Goal: Task Accomplishment & Management: Manage account settings

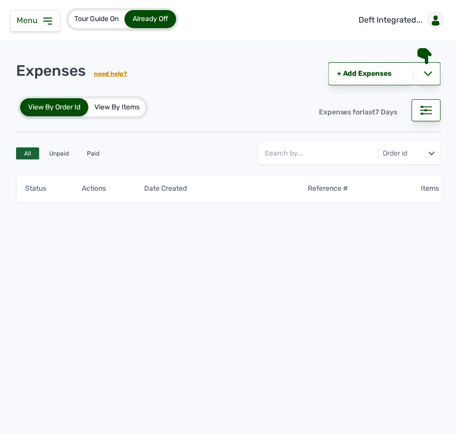
click at [57, 19] on div "Menu" at bounding box center [35, 21] width 50 height 22
click at [48, 23] on icon at bounding box center [48, 21] width 12 height 12
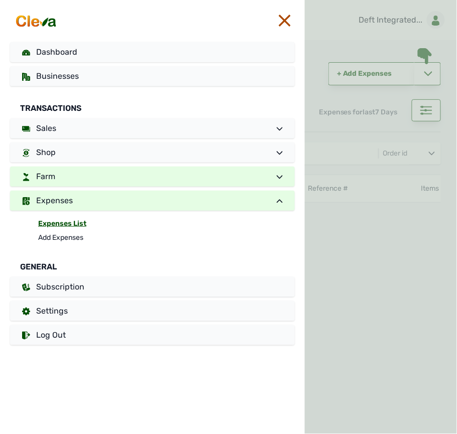
click at [56, 169] on link "Farm" at bounding box center [152, 177] width 285 height 20
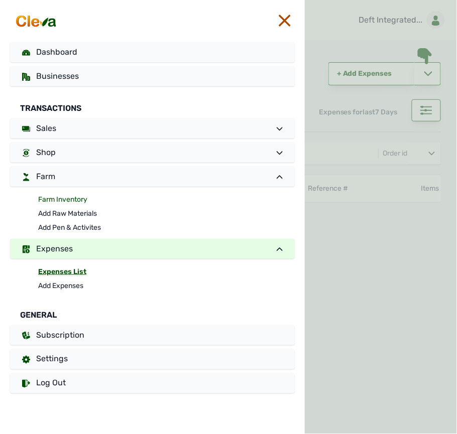
click at [59, 200] on link "Farm Inventory" at bounding box center [166, 200] width 257 height 14
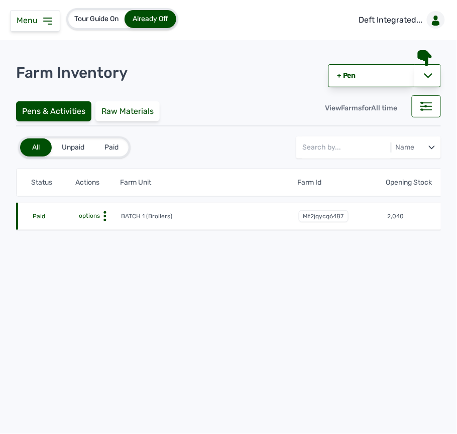
click at [104, 212] on circle at bounding box center [105, 212] width 3 height 3
click at [91, 231] on div "Farm Activities" at bounding box center [84, 232] width 71 height 12
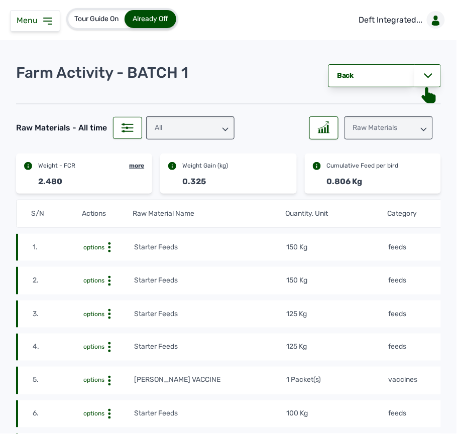
click at [394, 132] on div "Raw Materials" at bounding box center [388, 127] width 88 height 23
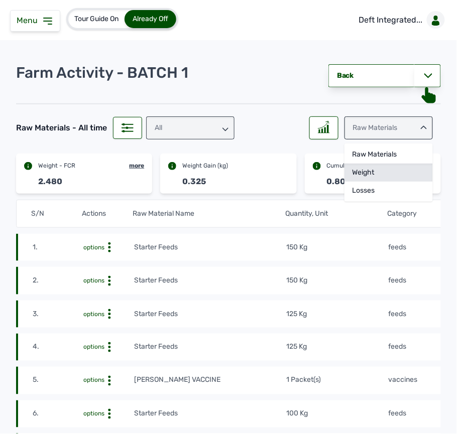
click at [366, 175] on div "Weight" at bounding box center [388, 173] width 88 height 18
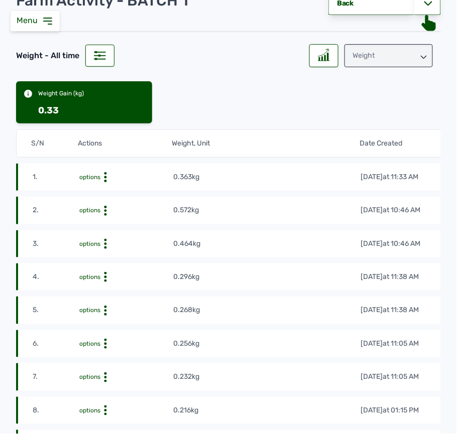
scroll to position [67, 0]
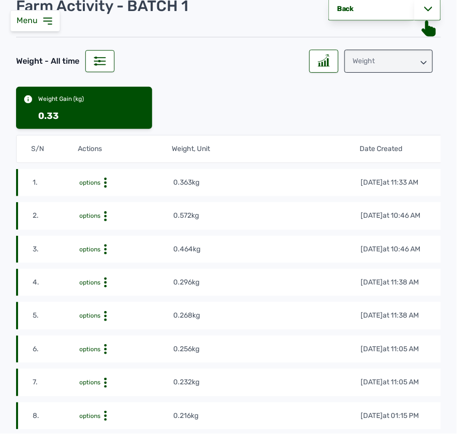
click at [106, 188] on icon at bounding box center [105, 183] width 10 height 10
click at [129, 213] on div "Delete" at bounding box center [135, 210] width 71 height 12
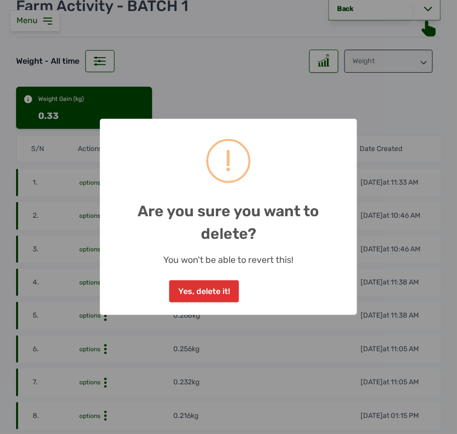
drag, startPoint x: 218, startPoint y: 295, endPoint x: 191, endPoint y: 277, distance: 32.2
click at [215, 295] on button "Yes, delete it!" at bounding box center [203, 292] width 69 height 22
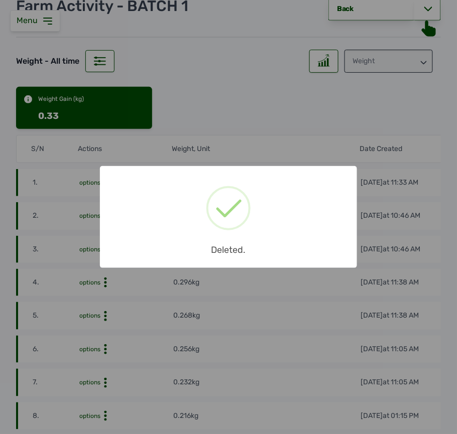
drag, startPoint x: 272, startPoint y: 94, endPoint x: 284, endPoint y: 92, distance: 12.2
click at [272, 95] on div "× Deleted. OK No Cancel" at bounding box center [228, 217] width 457 height 434
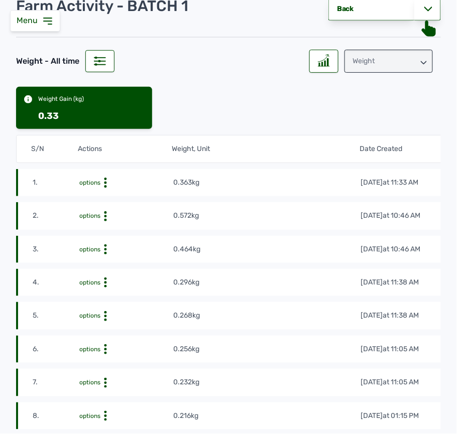
click at [50, 25] on icon at bounding box center [48, 21] width 12 height 12
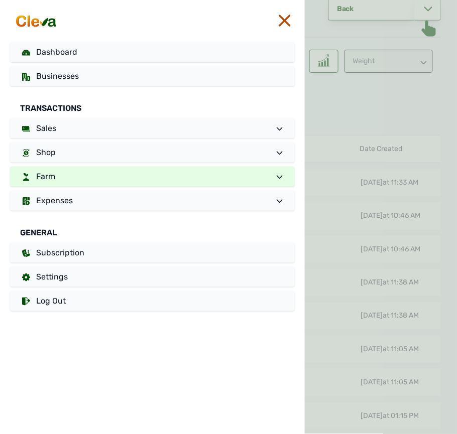
click at [81, 169] on link "Farm" at bounding box center [152, 177] width 285 height 20
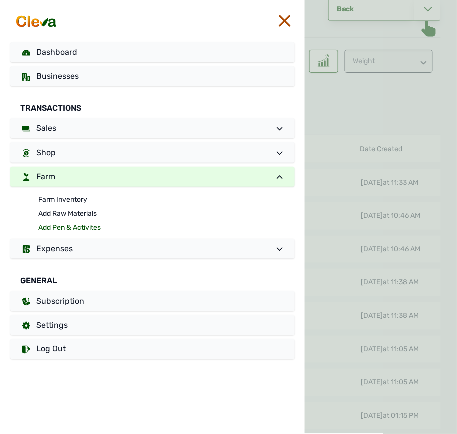
drag, startPoint x: 79, startPoint y: 225, endPoint x: 74, endPoint y: 206, distance: 19.7
click at [78, 224] on link "Add Pen & Activites" at bounding box center [166, 228] width 257 height 14
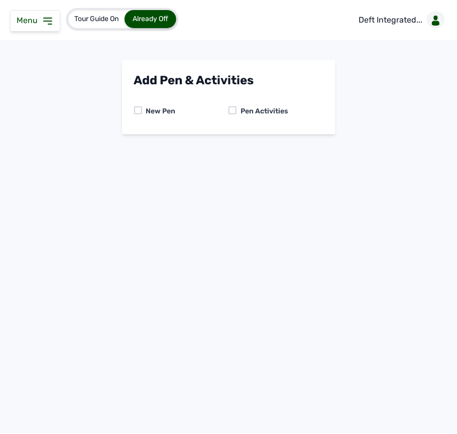
click at [229, 107] on div at bounding box center [232, 110] width 8 height 8
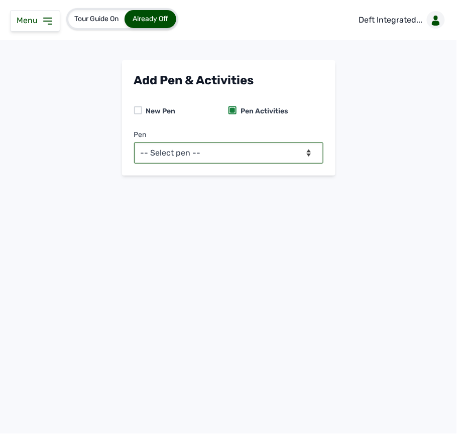
click at [235, 153] on select "-- Select pen -- BATCH 1 (Broilers)" at bounding box center [228, 153] width 189 height 21
select select "mf2jqycq6487"
click at [134, 143] on select "-- Select pen -- BATCH 1 (Broilers)" at bounding box center [228, 153] width 189 height 21
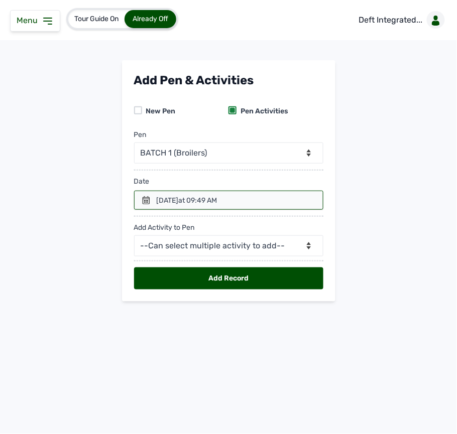
click at [143, 203] on icon at bounding box center [146, 200] width 8 height 8
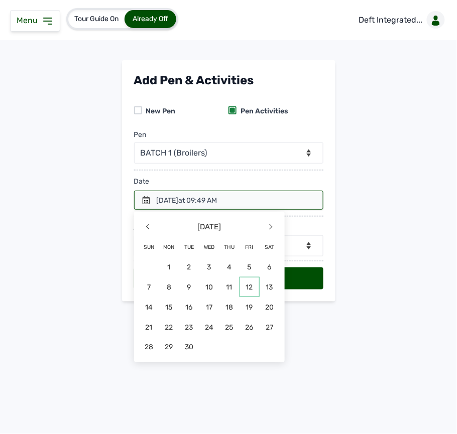
click at [245, 290] on span "12" at bounding box center [249, 287] width 20 height 20
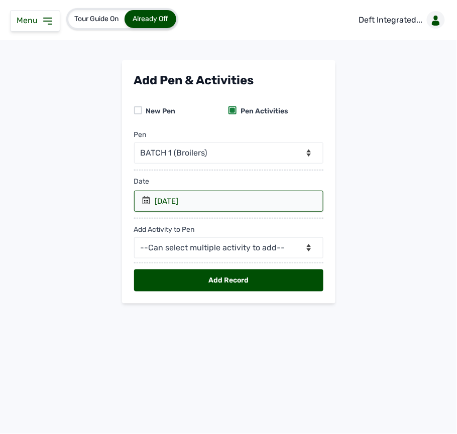
click at [213, 237] on div "Add Activity to Pen --Can select multiple activity to add-- Raw Material Losses…" at bounding box center [228, 235] width 189 height 47
click at [213, 238] on div "Add Activity to Pen --Can select multiple activity to add-- Raw Material Losses…" at bounding box center [228, 235] width 189 height 47
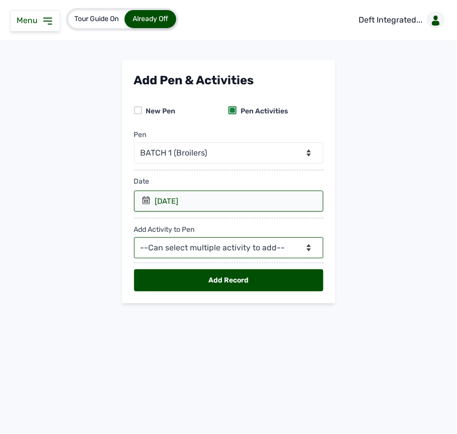
click at [217, 247] on select "--Can select multiple activity to add-- Raw Material Losses Weight" at bounding box center [228, 247] width 189 height 21
select select "Weight"
click at [134, 239] on select "--Can select multiple activity to add-- Raw Material Losses Weight" at bounding box center [228, 247] width 189 height 21
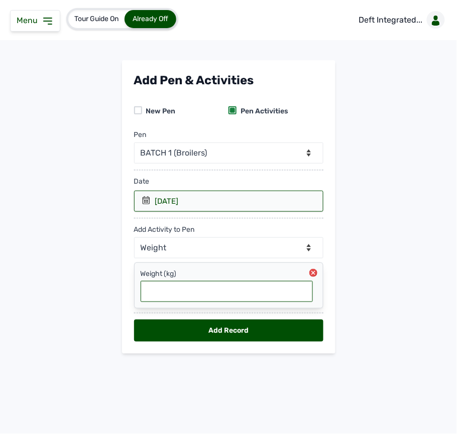
click at [221, 294] on input "text" at bounding box center [227, 291] width 172 height 21
type input "0.363"
click at [282, 330] on div "Add Record" at bounding box center [228, 331] width 189 height 22
select select "null"
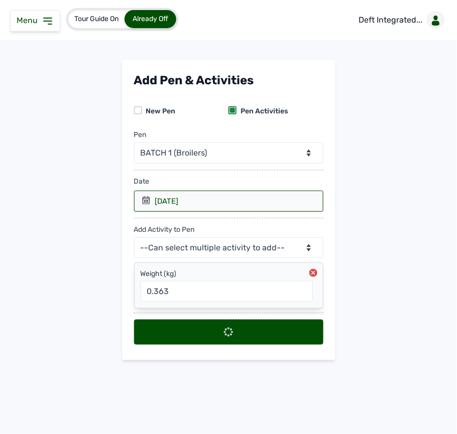
select select
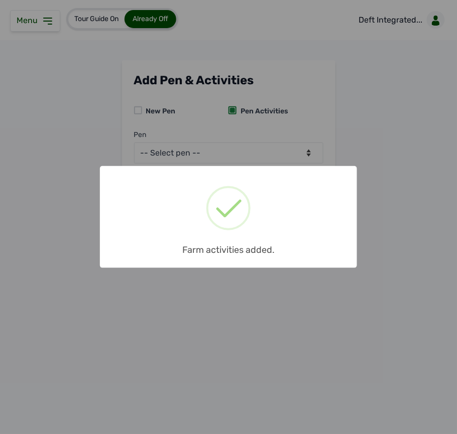
click at [38, 26] on div "× Farm activities added. OK No Cancel" at bounding box center [228, 217] width 457 height 434
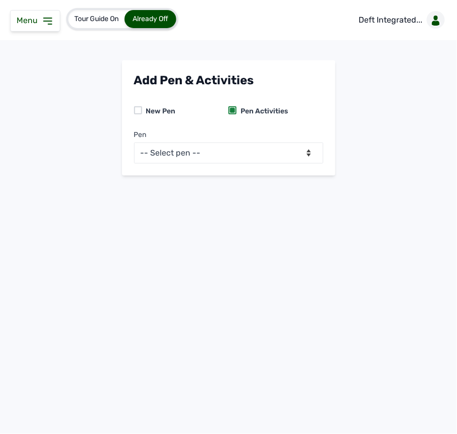
click at [45, 23] on icon at bounding box center [48, 21] width 12 height 12
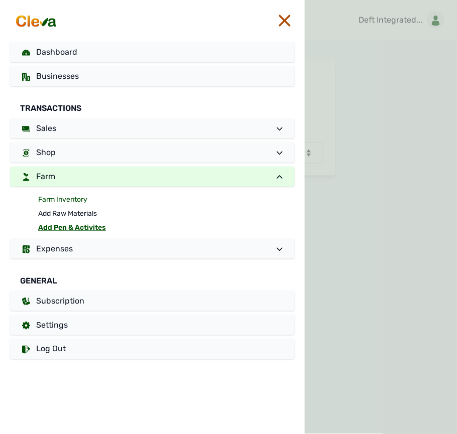
click at [69, 201] on link "Farm Inventory" at bounding box center [166, 200] width 257 height 14
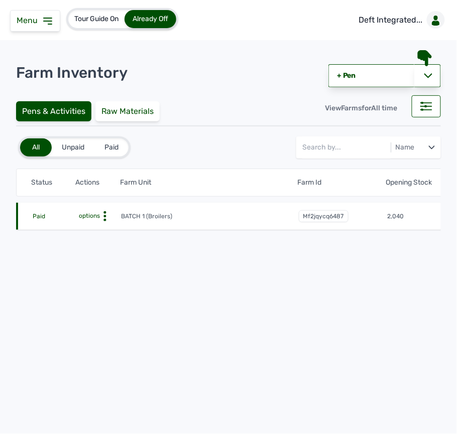
click at [106, 218] on icon at bounding box center [105, 216] width 10 height 10
click at [98, 228] on div "Farm Activities" at bounding box center [84, 232] width 71 height 12
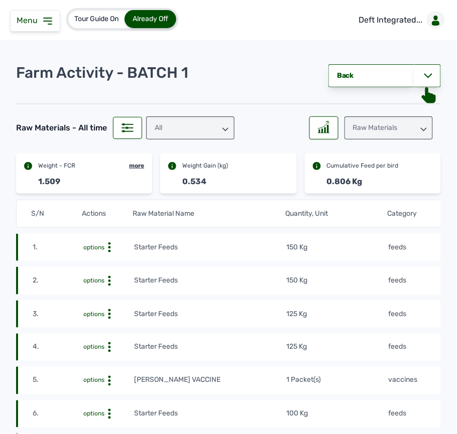
click at [380, 131] on div "Raw Materials" at bounding box center [388, 127] width 88 height 23
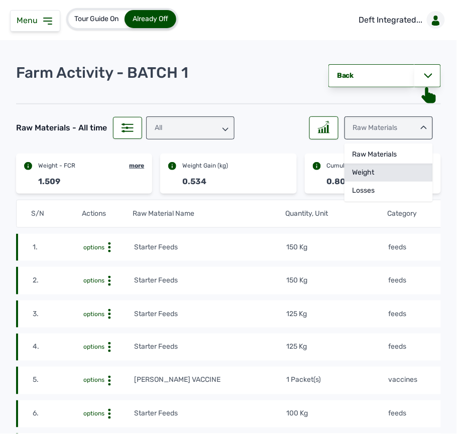
click at [385, 171] on div "Weight" at bounding box center [388, 173] width 88 height 18
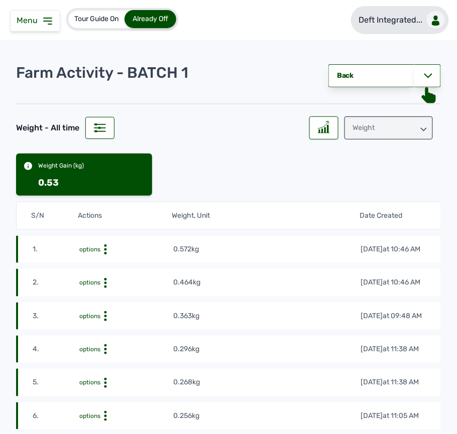
click at [387, 25] on p "Deft Integrated..." at bounding box center [391, 20] width 64 height 12
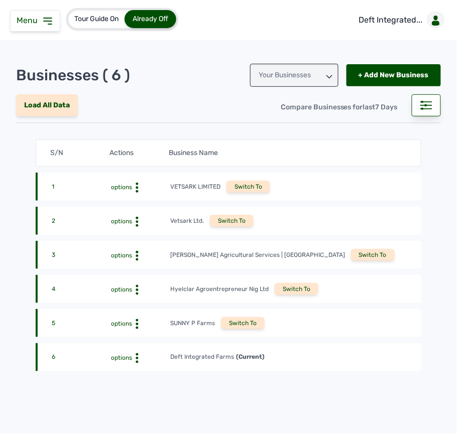
click at [242, 322] on div "Switch To" at bounding box center [243, 323] width 44 height 12
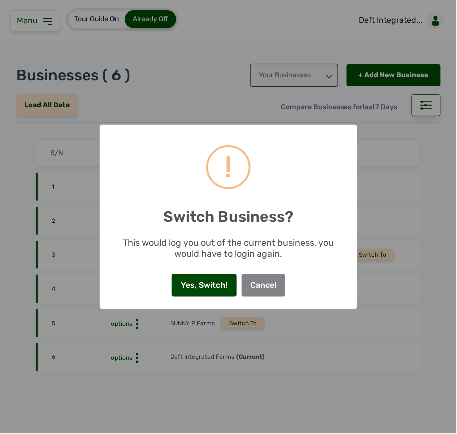
click at [203, 286] on button "Yes, Switch!" at bounding box center [204, 286] width 64 height 22
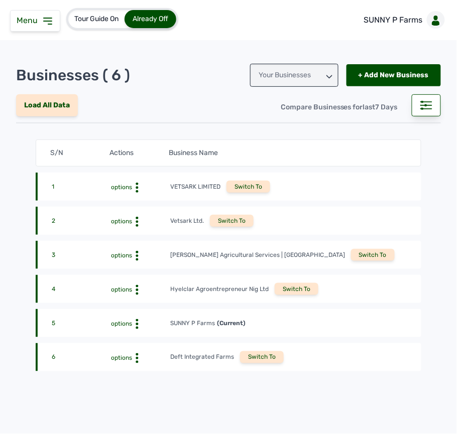
click at [49, 25] on icon at bounding box center [48, 21] width 12 height 12
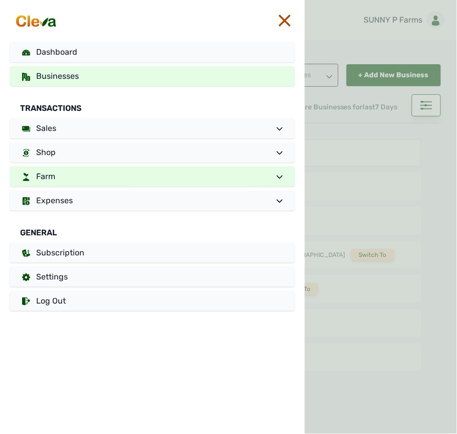
click at [111, 185] on link "Farm" at bounding box center [152, 177] width 285 height 20
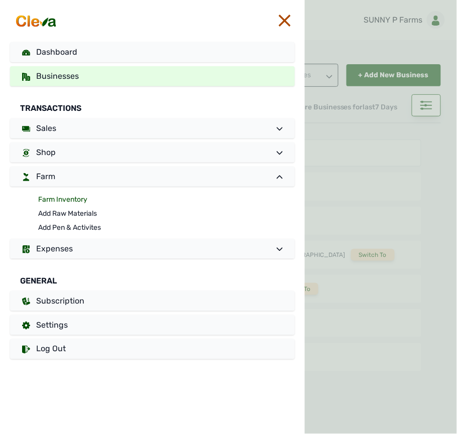
click at [59, 197] on link "Farm Inventory" at bounding box center [166, 200] width 257 height 14
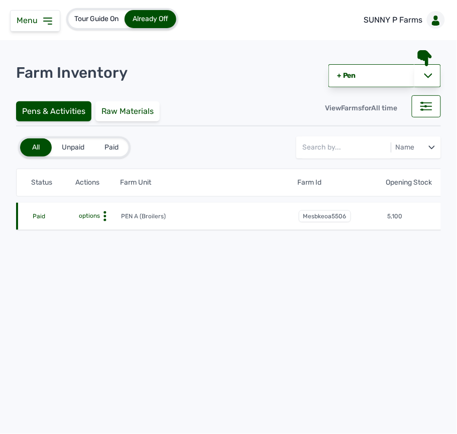
click at [105, 213] on circle at bounding box center [105, 212] width 3 height 3
click at [105, 229] on div "Farm Activities" at bounding box center [84, 232] width 71 height 12
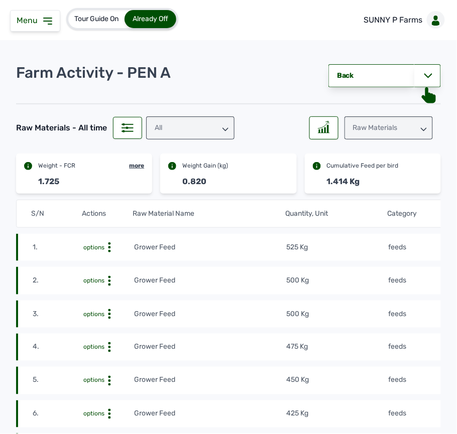
click at [44, 19] on icon at bounding box center [48, 21] width 12 height 12
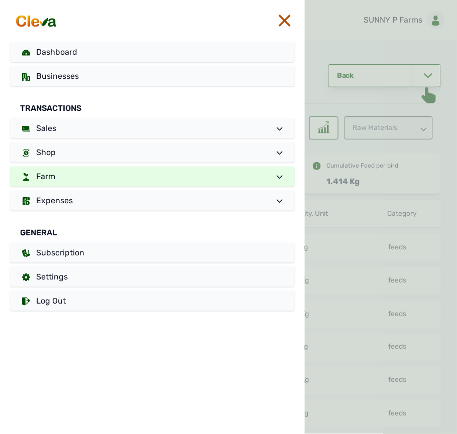
click at [86, 174] on link "Farm" at bounding box center [152, 177] width 285 height 20
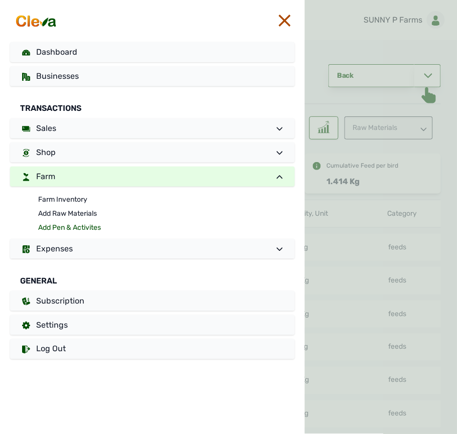
click at [83, 222] on link "Add Pen & Activites" at bounding box center [166, 228] width 257 height 14
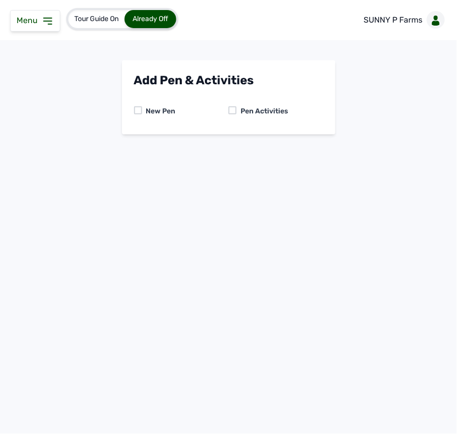
click at [236, 109] on div "Pen Activities" at bounding box center [262, 111] width 52 height 10
click at [231, 108] on div at bounding box center [232, 110] width 8 height 8
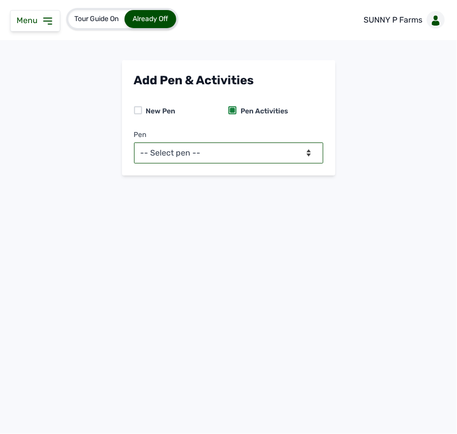
click at [231, 155] on select "-- Select pen -- PEN A (Broilers)" at bounding box center [228, 153] width 189 height 21
select select "mesbkeoa5506"
click at [134, 143] on select "-- Select pen -- PEN A (Broilers)" at bounding box center [228, 153] width 189 height 21
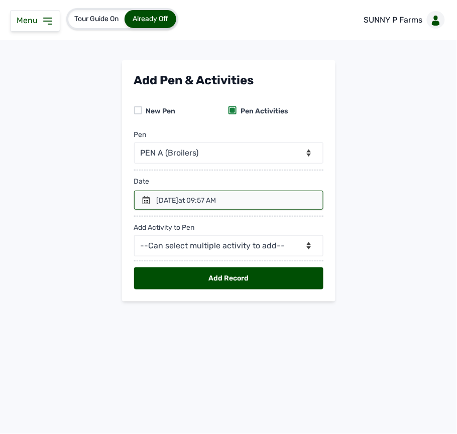
click at [147, 203] on icon at bounding box center [146, 200] width 7 height 8
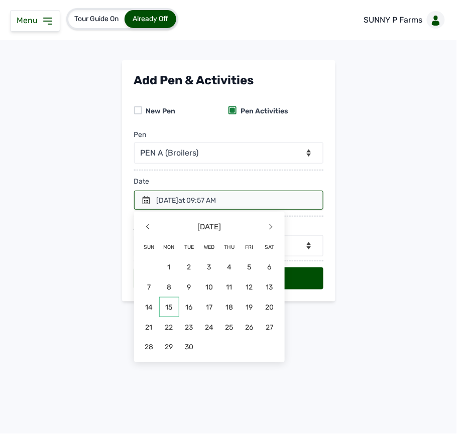
click at [174, 309] on span "15" at bounding box center [169, 307] width 20 height 20
click at [174, 309] on main "Add Pen & Activities New Pen Pen Activities Pen -- Select pen -- PEN A (Broiler…" at bounding box center [228, 189] width 457 height 258
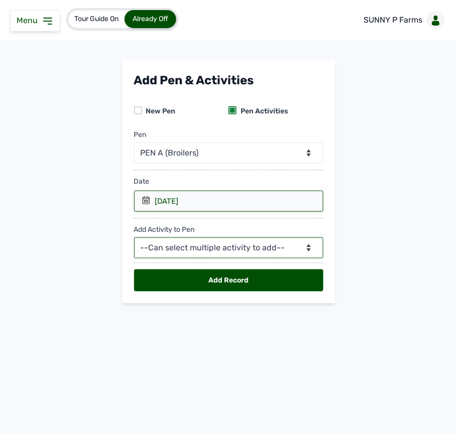
click at [186, 251] on select "--Can select multiple activity to add-- Raw Material Losses Weight" at bounding box center [228, 247] width 189 height 21
select select "Raw Material"
click at [134, 239] on select "--Can select multiple activity to add-- Raw Material Losses Weight" at bounding box center [228, 247] width 189 height 21
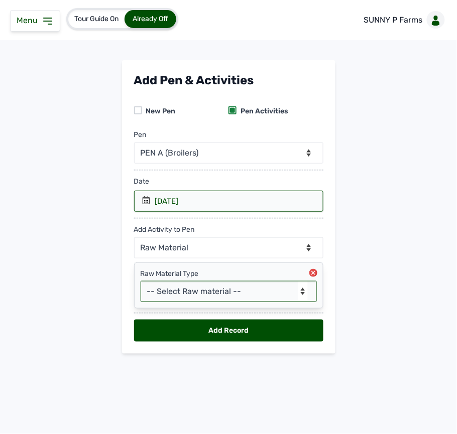
click at [187, 289] on select "-- Select Raw material -- feeds medications vaccines Biomass Fuel" at bounding box center [229, 291] width 176 height 21
click at [187, 291] on select "-- Select Raw material -- feeds medications vaccines Biomass Fuel" at bounding box center [229, 291] width 176 height 21
select select "feeds"
click at [141, 283] on select "-- Select Raw material -- feeds medications vaccines Biomass Fuel" at bounding box center [229, 291] width 176 height 21
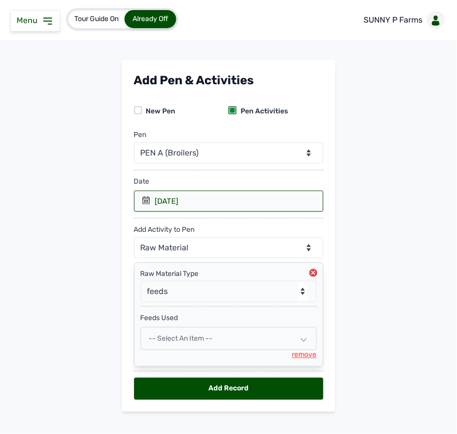
click at [189, 340] on span "-- Select an Item --" at bounding box center [181, 338] width 64 height 9
select select
click at [189, 340] on span "-- Select an Item --" at bounding box center [181, 338] width 64 height 9
click at [189, 338] on span "-- Select an Item --" at bounding box center [181, 338] width 64 height 9
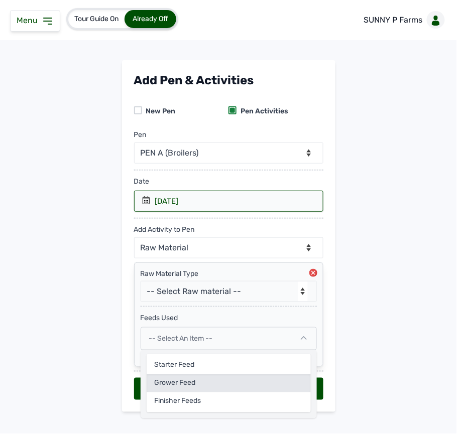
click at [194, 388] on div "Grower Feed" at bounding box center [229, 383] width 164 height 18
select select
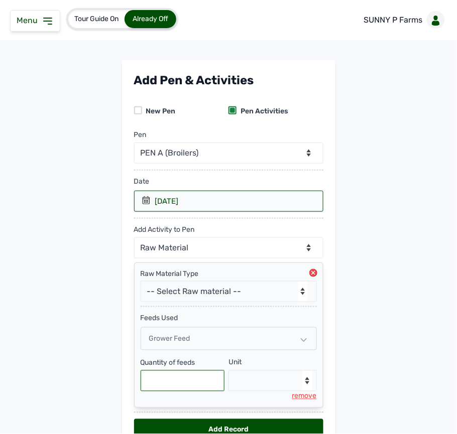
click at [184, 386] on input "text" at bounding box center [183, 380] width 84 height 21
type input "550"
click at [273, 382] on select "--Select unit-- Bag(s) Kg" at bounding box center [272, 380] width 88 height 21
select select "Kg"
click at [228, 373] on select "--Select unit-- Bag(s) Kg" at bounding box center [272, 380] width 88 height 21
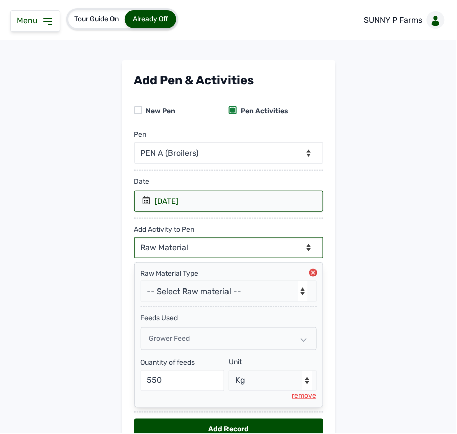
click at [176, 253] on select "--Can select multiple activity to add-- Raw Material Losses Weight" at bounding box center [228, 247] width 189 height 21
select select "Losses"
click at [134, 239] on select "--Can select multiple activity to add-- Raw Material Losses Weight" at bounding box center [228, 247] width 189 height 21
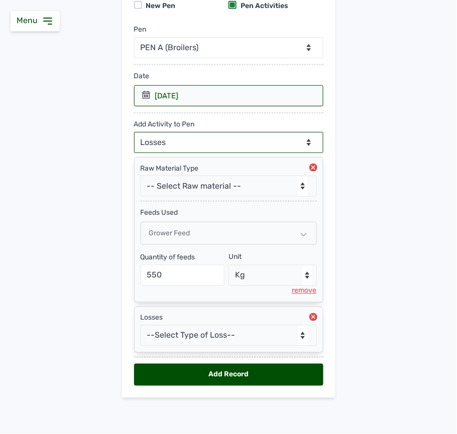
scroll to position [109, 0]
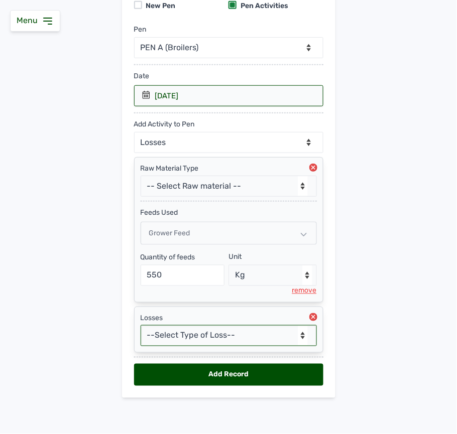
click at [203, 332] on select "--Select Type of Loss-- Mortality Culled Theft" at bounding box center [229, 335] width 176 height 21
select select "Mortality"
click at [141, 325] on select "--Select Type of Loss-- Mortality Culled Theft" at bounding box center [229, 335] width 176 height 21
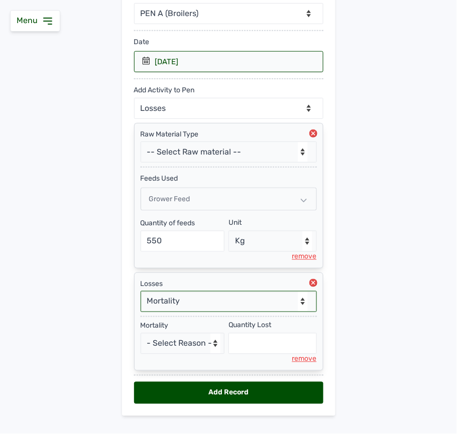
scroll to position [163, 0]
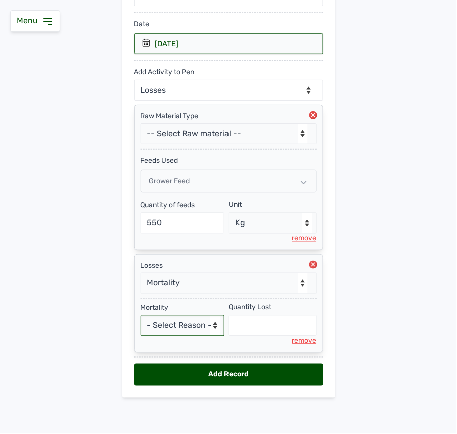
click at [194, 325] on select "- Select Reason - Disease Late Vaccination Wrong Vaccination Heat Lack of Water…" at bounding box center [183, 325] width 84 height 21
select select "Others"
click at [141, 315] on select "- Select Reason - Disease Late Vaccination Wrong Vaccination Heat Lack of Water…" at bounding box center [183, 325] width 84 height 21
select select "null"
click at [181, 308] on div "Mortality" at bounding box center [183, 308] width 84 height 10
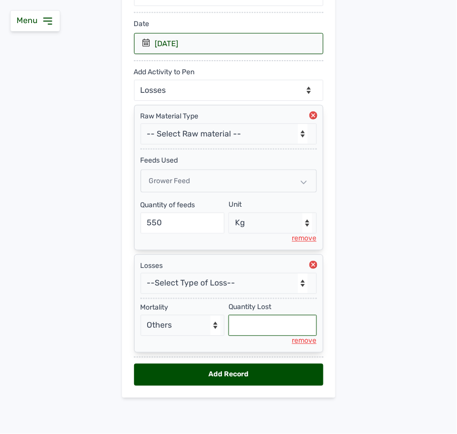
click at [254, 327] on input "text" at bounding box center [272, 325] width 88 height 21
type input "3"
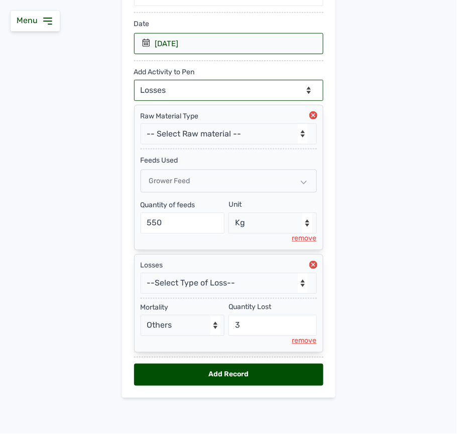
click at [279, 87] on select "--Can select multiple activity to add-- Raw Material Losses Weight" at bounding box center [228, 90] width 189 height 21
select select "Weight"
click at [134, 80] on select "--Can select multiple activity to add-- Raw Material Losses Weight" at bounding box center [228, 90] width 189 height 21
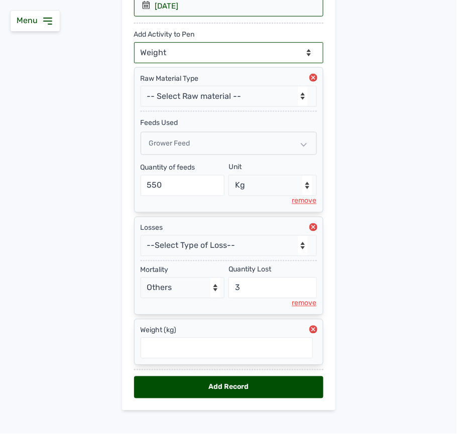
scroll to position [213, 0]
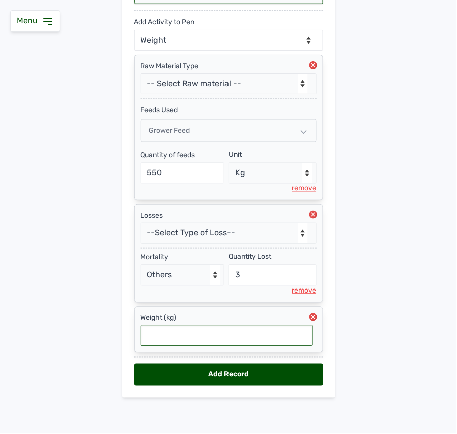
click at [209, 336] on input "text" at bounding box center [227, 335] width 172 height 21
type input "1.01"
click at [254, 369] on div "Add Record" at bounding box center [228, 375] width 189 height 22
select select "null"
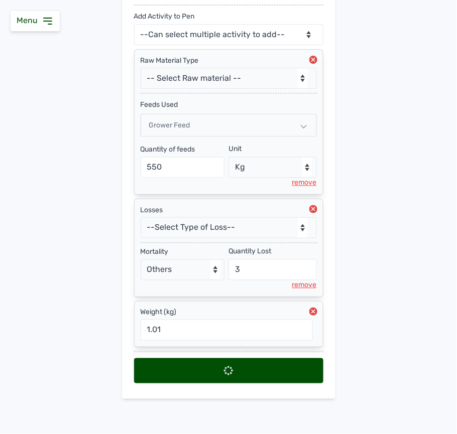
select select
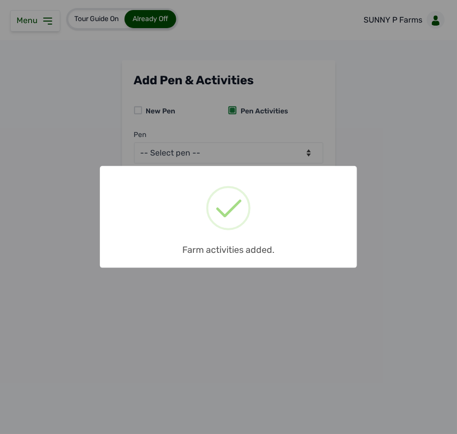
scroll to position [0, 0]
click at [349, 154] on div "× Farm activities added. OK No Cancel" at bounding box center [228, 217] width 457 height 434
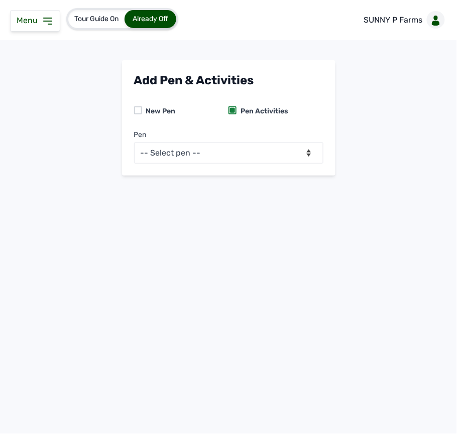
click at [46, 25] on icon at bounding box center [48, 21] width 12 height 12
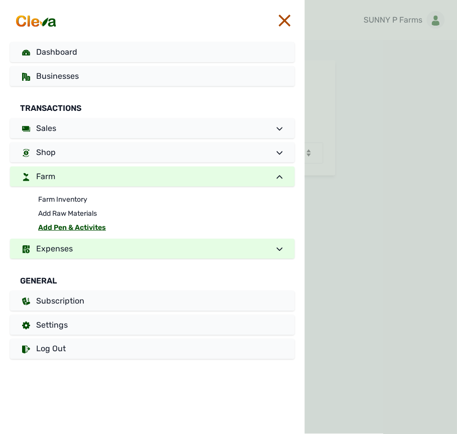
click at [61, 241] on link "Expenses" at bounding box center [152, 249] width 285 height 20
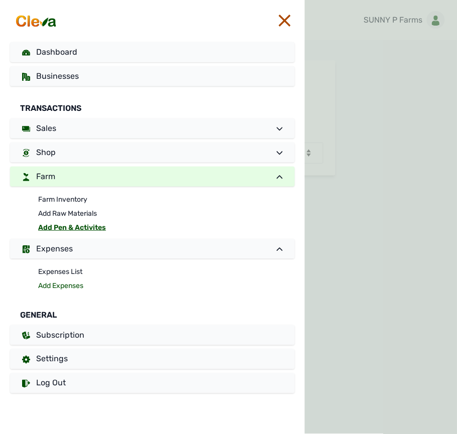
click at [61, 285] on link "Add Expenses" at bounding box center [166, 286] width 257 height 14
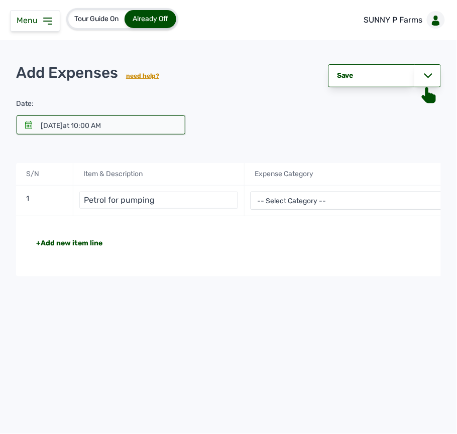
type input "Petrol for pumping"
click at [262, 196] on select "-- Select Category -- Advertising Expenses Bank Charges Entertainment Expenses …" at bounding box center [358, 201] width 216 height 18
select select "Utility Expenses"
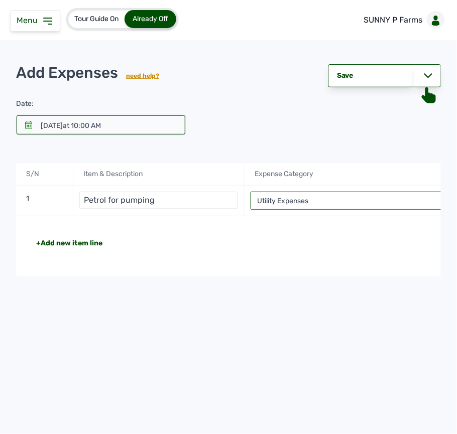
click at [250, 193] on select "-- Select Category -- Advertising Expenses Bank Charges Entertainment Expenses …" at bounding box center [358, 201] width 216 height 18
click at [372, 253] on div "+Add new item line Total NGN 0" at bounding box center [358, 246] width 685 height 60
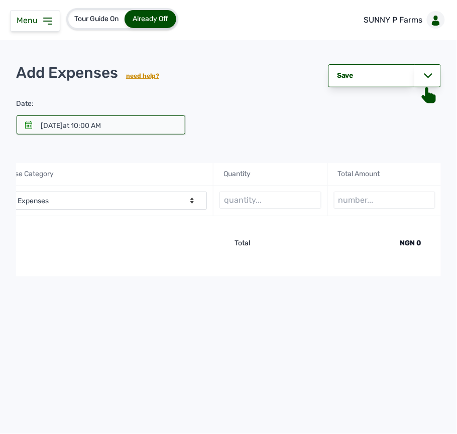
scroll to position [0, 261]
click at [280, 205] on input "text" at bounding box center [269, 200] width 102 height 17
type input "4.5 litres"
click at [358, 199] on input "number" at bounding box center [384, 200] width 102 height 17
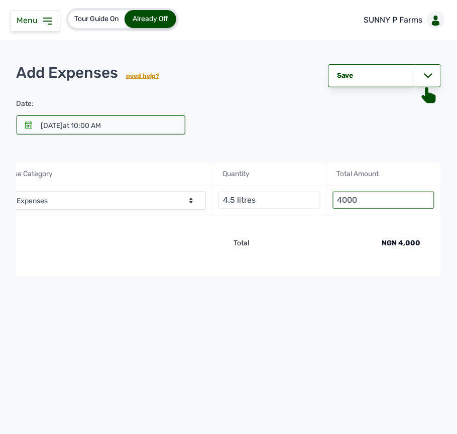
type input "4000"
click at [52, 127] on div "16th Sept 2025 at 10:00 AM" at bounding box center [71, 126] width 60 height 10
click at [24, 127] on div at bounding box center [101, 124] width 169 height 19
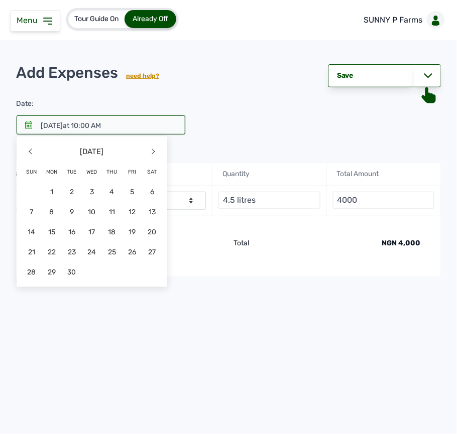
click at [49, 232] on span "15" at bounding box center [52, 232] width 20 height 20
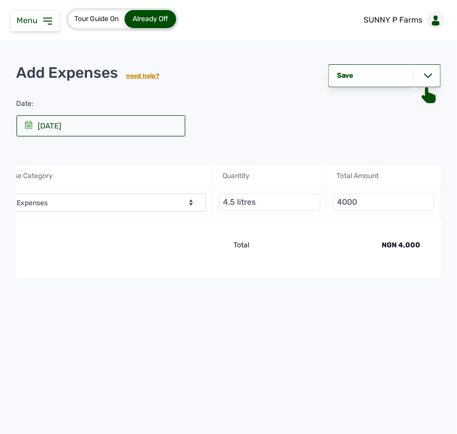
click at [49, 232] on div "+Add new item line Total NGN 4,000" at bounding box center [98, 248] width 685 height 60
click at [399, 74] on div "Save" at bounding box center [371, 75] width 86 height 23
select select "undefined"
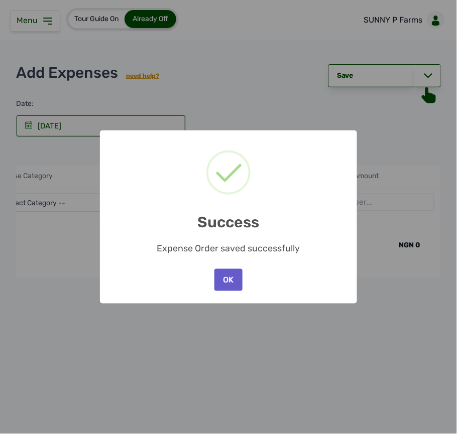
click at [225, 278] on button "OK" at bounding box center [228, 280] width 28 height 22
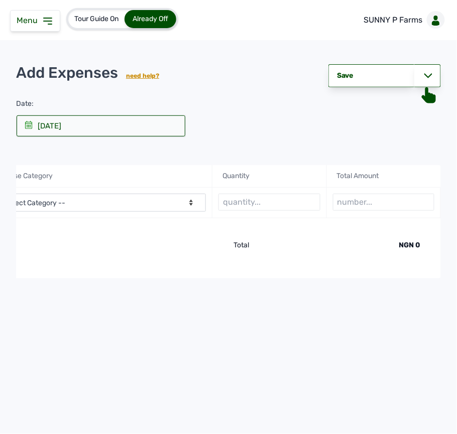
click at [99, 258] on div "+Add new item line Total NGN 0" at bounding box center [98, 248] width 685 height 60
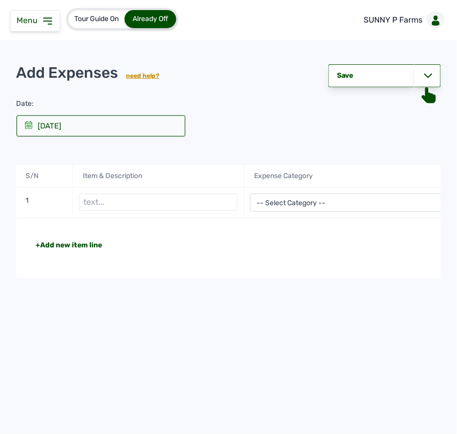
scroll to position [0, 0]
click at [51, 22] on icon at bounding box center [48, 21] width 12 height 12
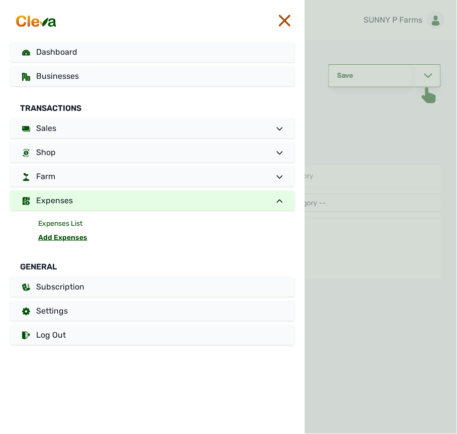
click at [61, 219] on link "Expenses List" at bounding box center [166, 224] width 257 height 14
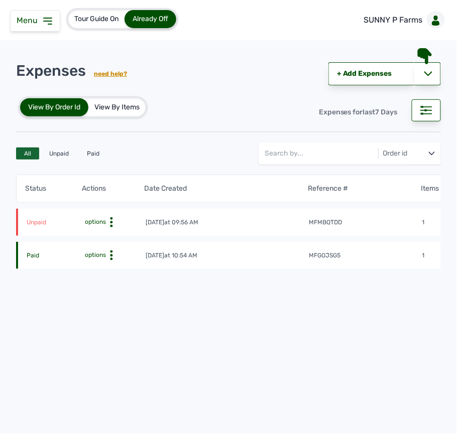
click at [110, 221] on icon at bounding box center [111, 222] width 10 height 10
click at [99, 259] on div "Pay Debt" at bounding box center [102, 262] width 71 height 12
click at [99, 258] on div "Pay Debt" at bounding box center [102, 262] width 71 height 12
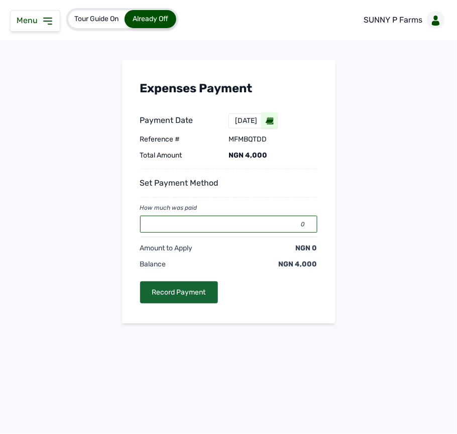
click at [245, 225] on input "0" at bounding box center [228, 224] width 177 height 17
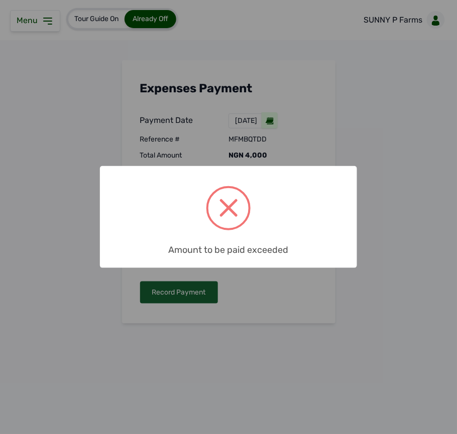
click at [245, 225] on span at bounding box center [228, 208] width 40 height 40
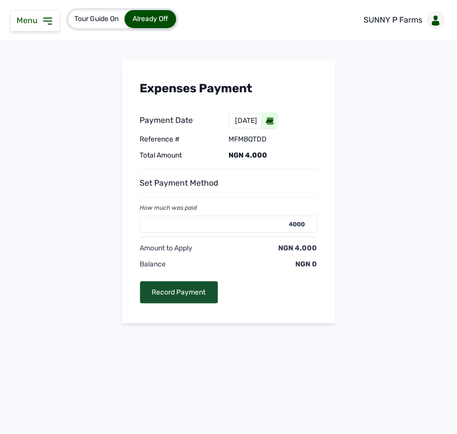
click at [213, 284] on div "Record Payment" at bounding box center [179, 293] width 78 height 22
type input "0"
